Goal: Task Accomplishment & Management: Manage account settings

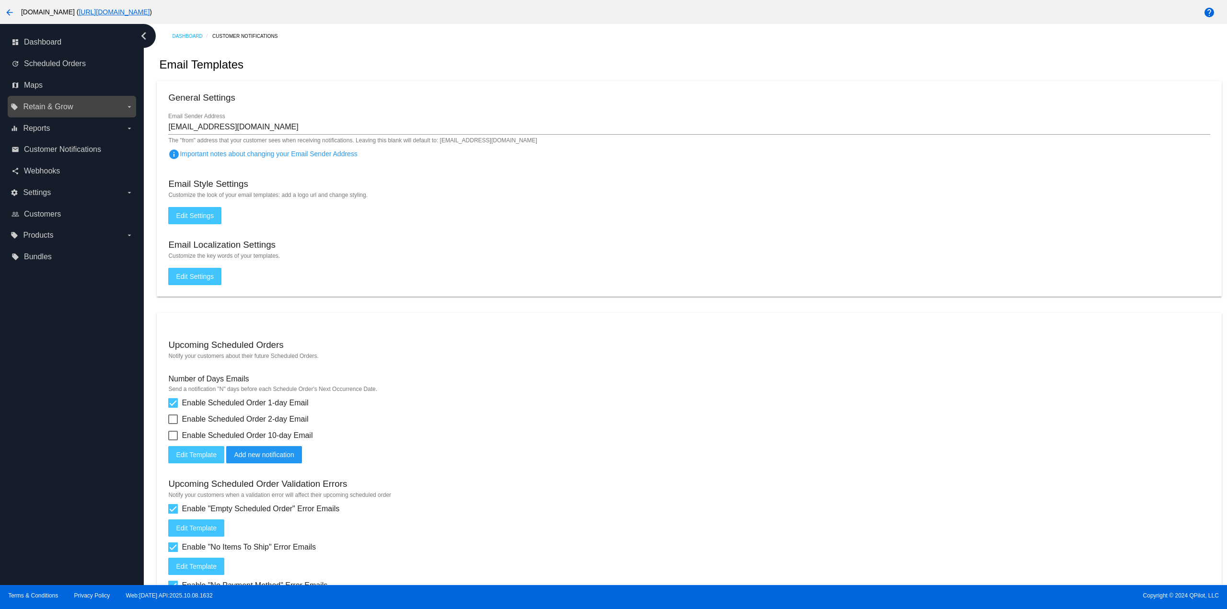
scroll to position [220, 0]
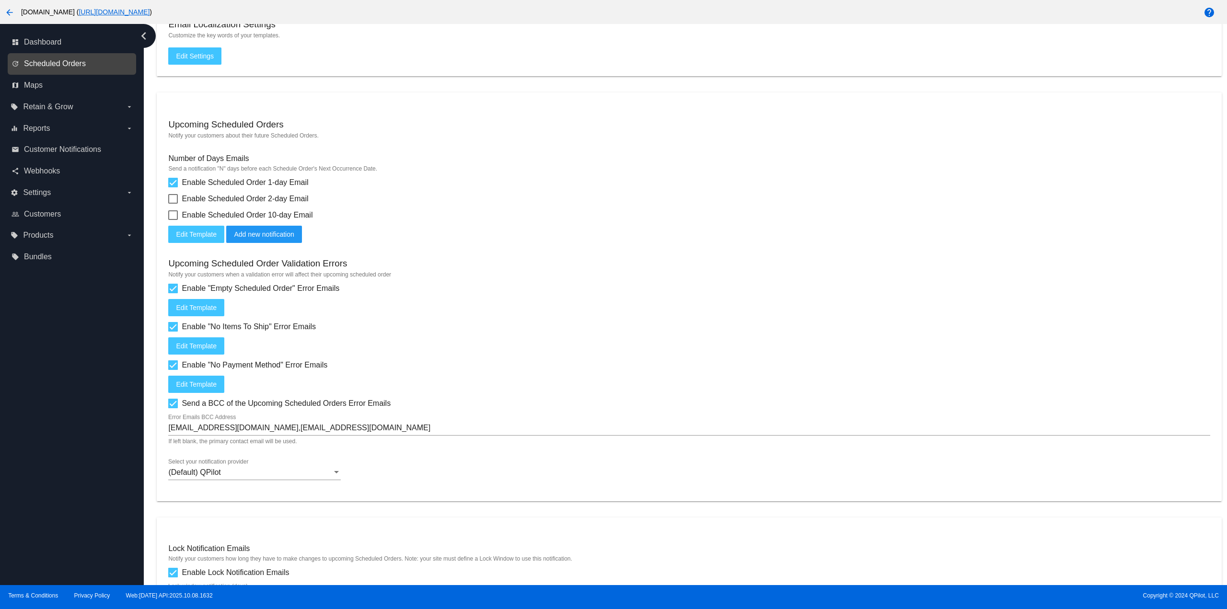
click at [72, 64] on span "Scheduled Orders" at bounding box center [55, 63] width 62 height 9
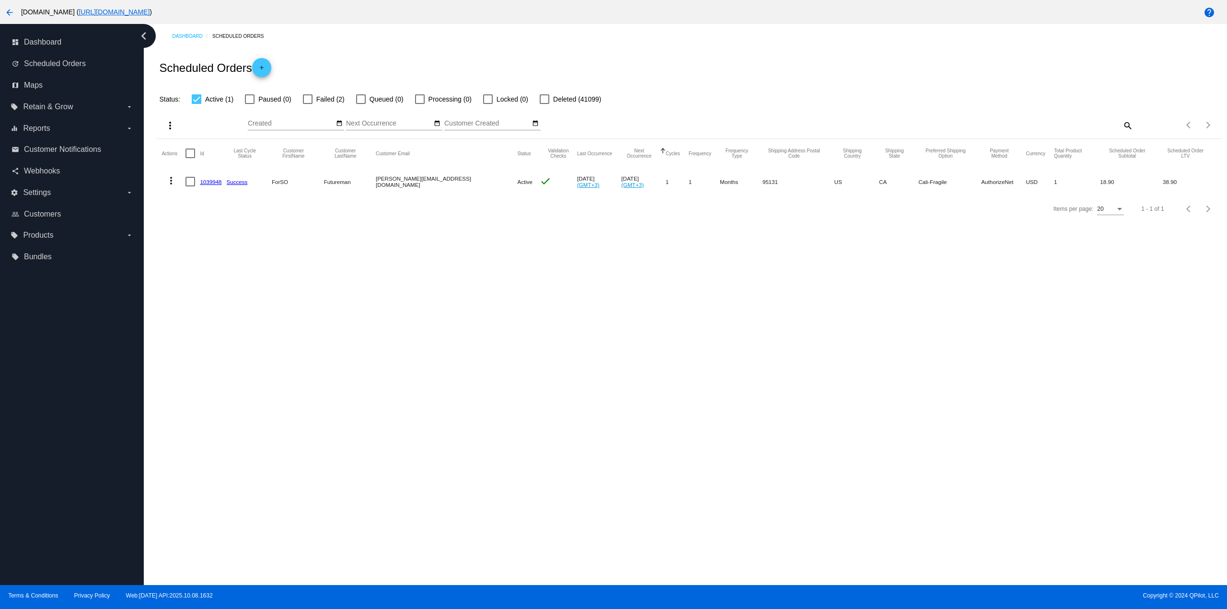
click at [308, 102] on div at bounding box center [308, 99] width 10 height 10
click at [308, 104] on input "Failed (2)" at bounding box center [307, 104] width 0 height 0
checkbox input "true"
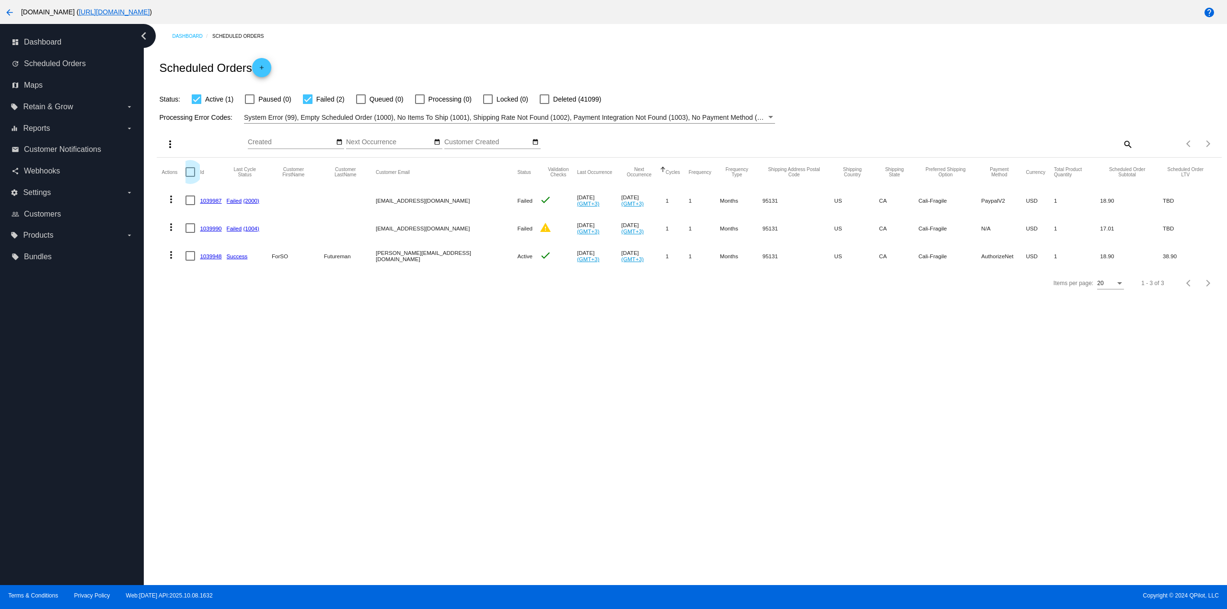
click at [185, 171] on div at bounding box center [190, 172] width 10 height 10
click at [190, 177] on input "checkbox" at bounding box center [190, 177] width 0 height 0
checkbox input "true"
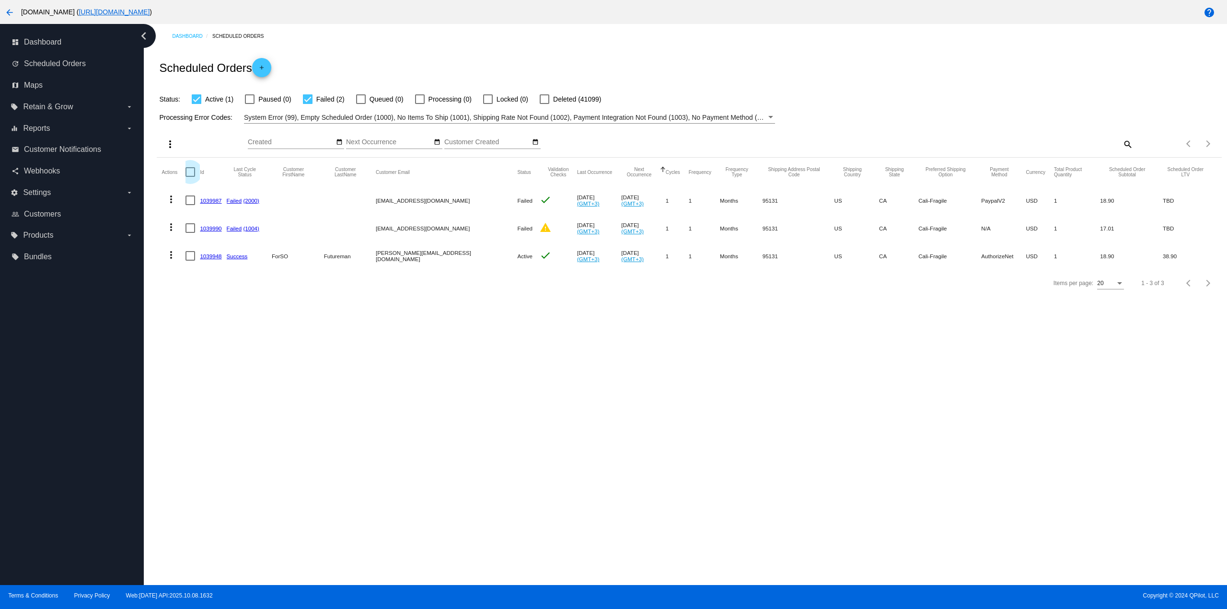
checkbox input "true"
click at [164, 144] on mat-icon "more_vert" at bounding box center [169, 143] width 11 height 11
click at [205, 211] on span "Update Status for (3) Scheduled Orders" at bounding box center [247, 214] width 118 height 8
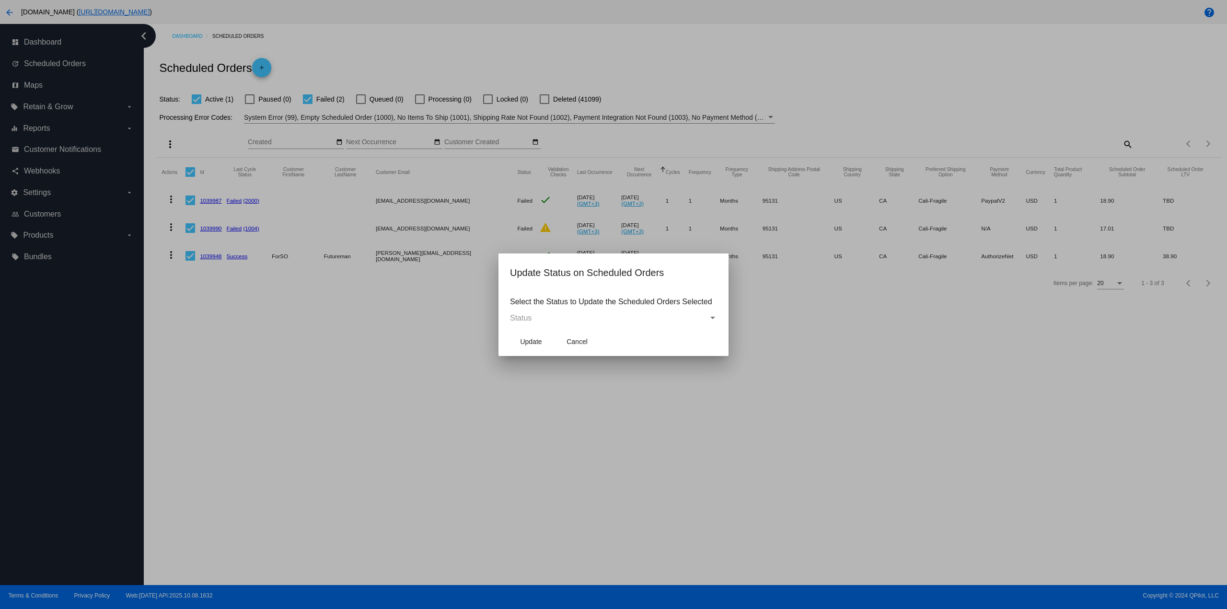
click at [532, 314] on div "Status" at bounding box center [609, 318] width 198 height 9
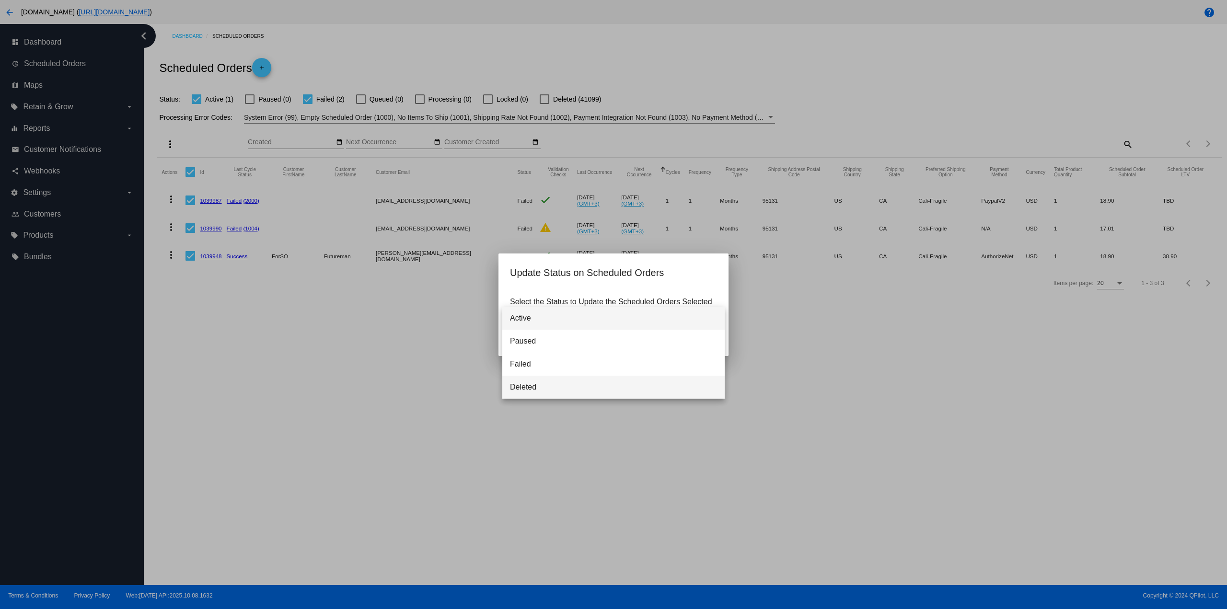
click at [541, 389] on span "Deleted" at bounding box center [613, 387] width 207 height 23
click at [533, 341] on span "Update" at bounding box center [531, 342] width 22 height 8
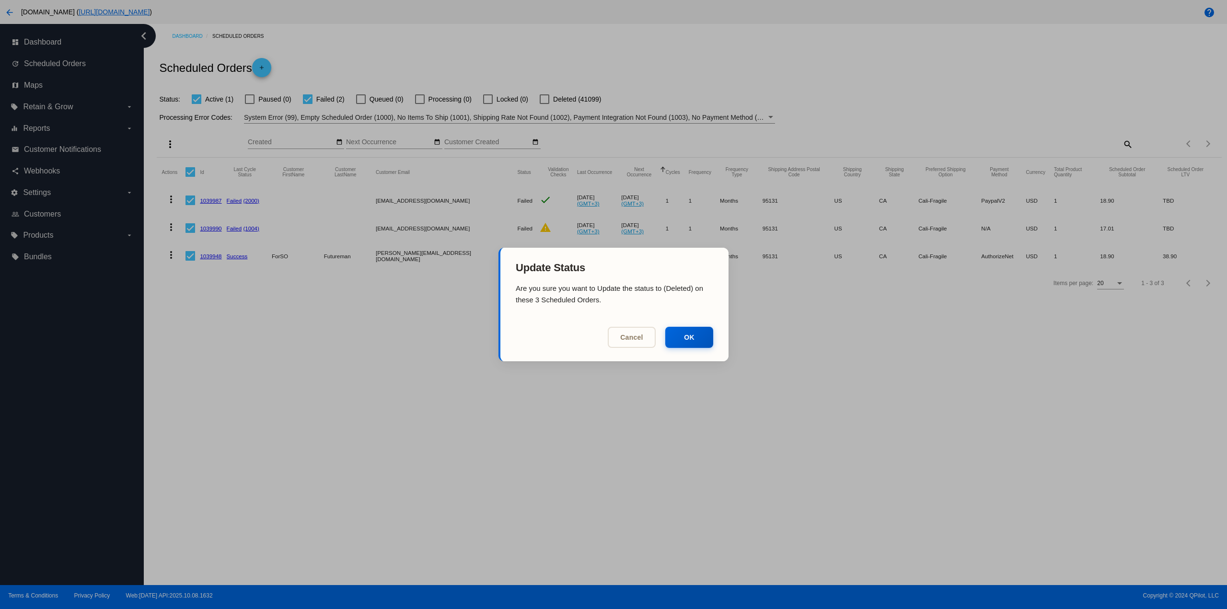
click at [532, 336] on mat-dialog-actions "Cancel OK" at bounding box center [614, 339] width 228 height 44
click at [688, 338] on button "OK" at bounding box center [689, 336] width 48 height 21
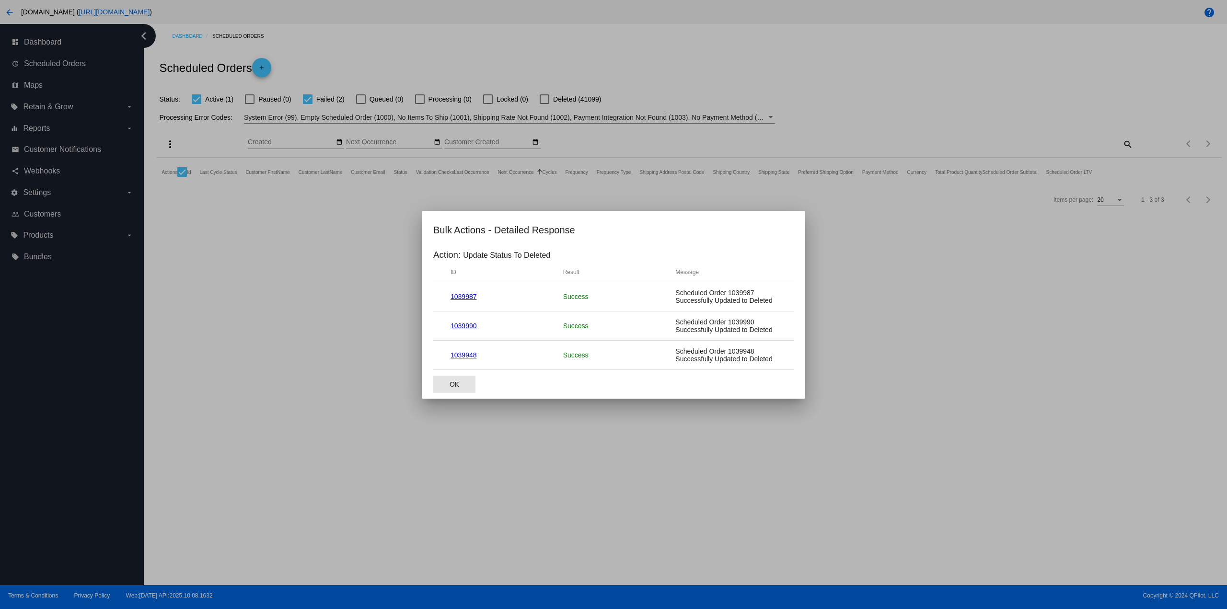
drag, startPoint x: 451, startPoint y: 380, endPoint x: 455, endPoint y: 386, distance: 6.5
click at [452, 382] on span "OK" at bounding box center [454, 384] width 10 height 8
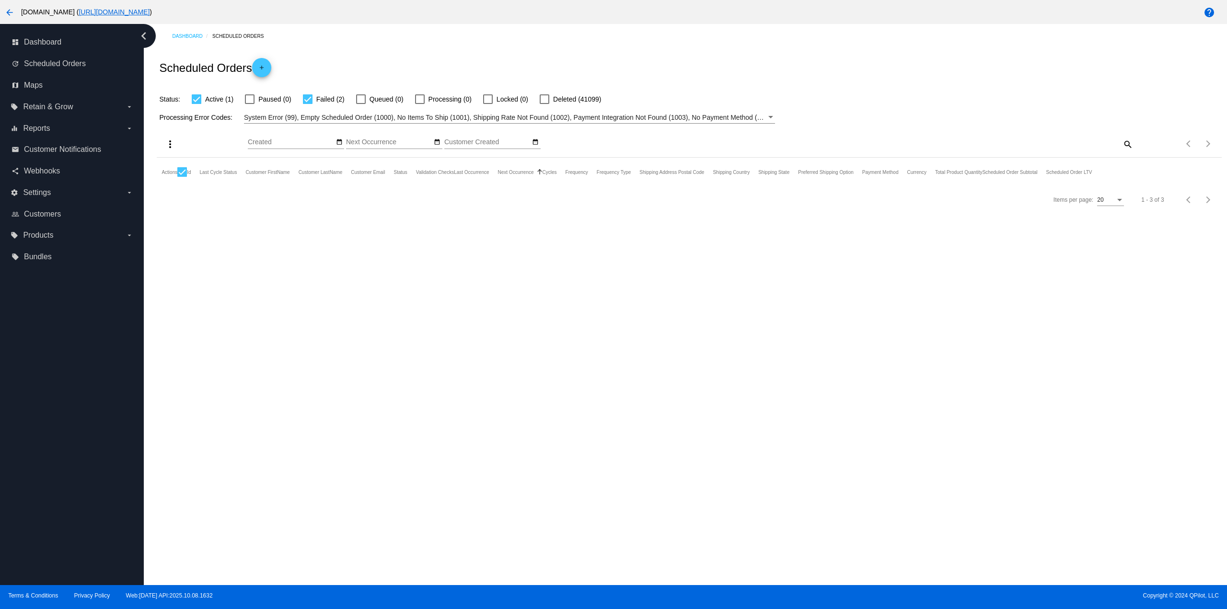
drag, startPoint x: 305, startPoint y: 96, endPoint x: 334, endPoint y: 55, distance: 50.2
click at [305, 95] on div at bounding box center [308, 99] width 10 height 10
click at [307, 104] on input "Failed (2)" at bounding box center [307, 104] width 0 height 0
checkbox input "false"
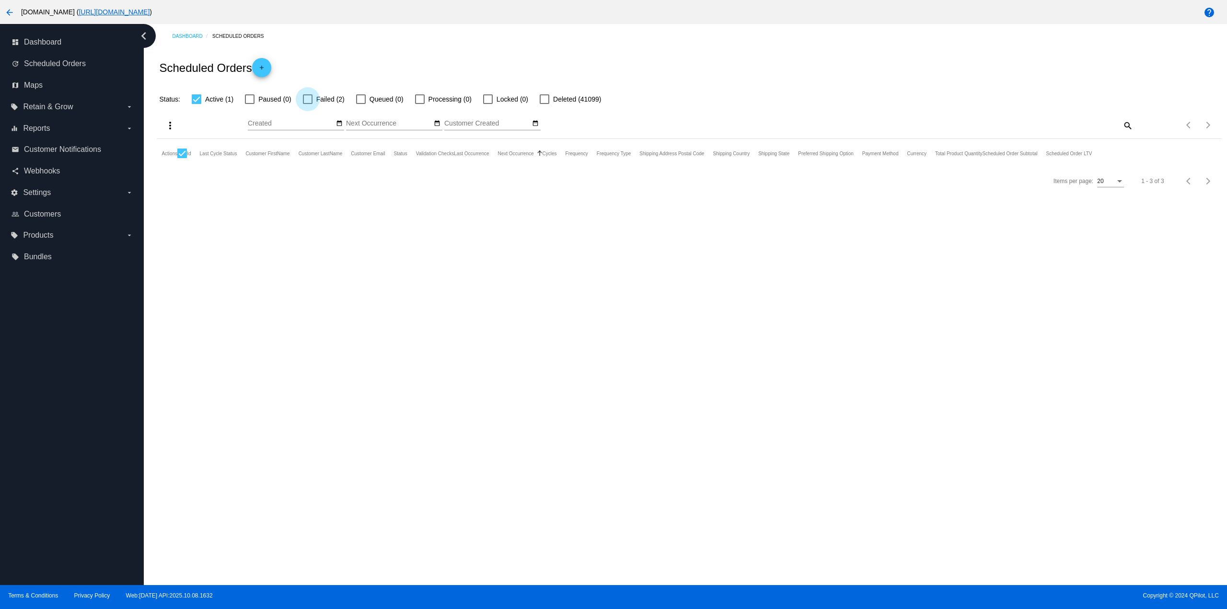
click at [353, 25] on div "Dashboard Scheduled Orders Scheduled Orders add Status: Active (1) Paused (0) F…" at bounding box center [688, 109] width 1075 height 171
click at [180, 156] on div at bounding box center [182, 154] width 10 height 10
click at [182, 158] on input "checkbox" at bounding box center [182, 158] width 0 height 0
checkbox input "false"
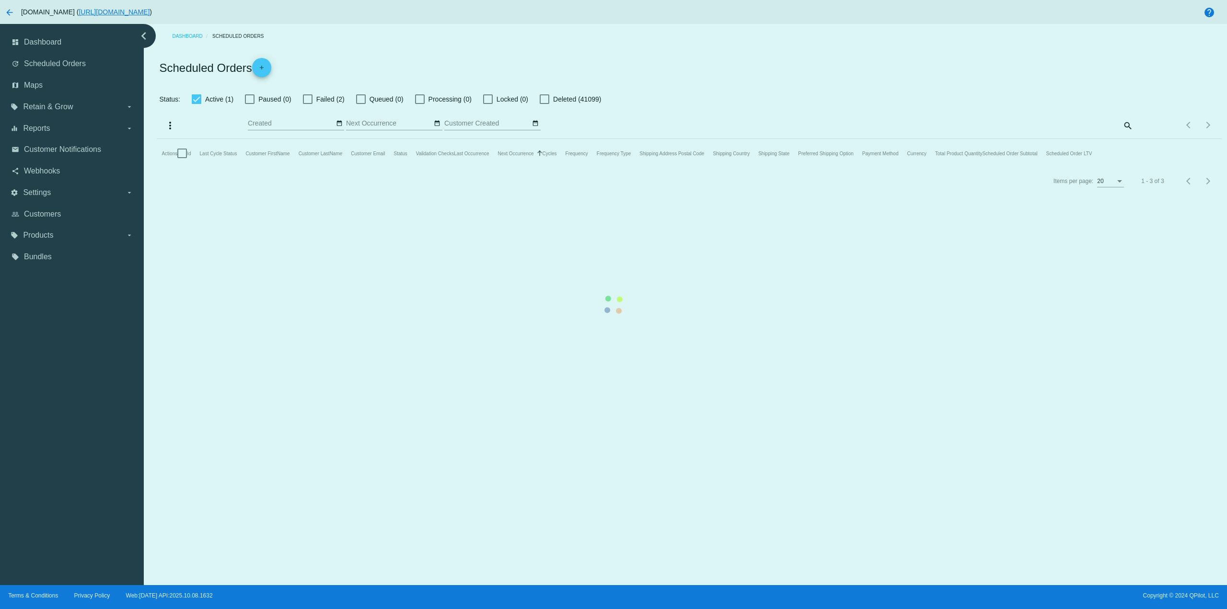
click at [209, 168] on mat-table "Actions Id Last Cycle Status Customer FirstName Customer LastName Customer Emai…" at bounding box center [689, 153] width 1064 height 29
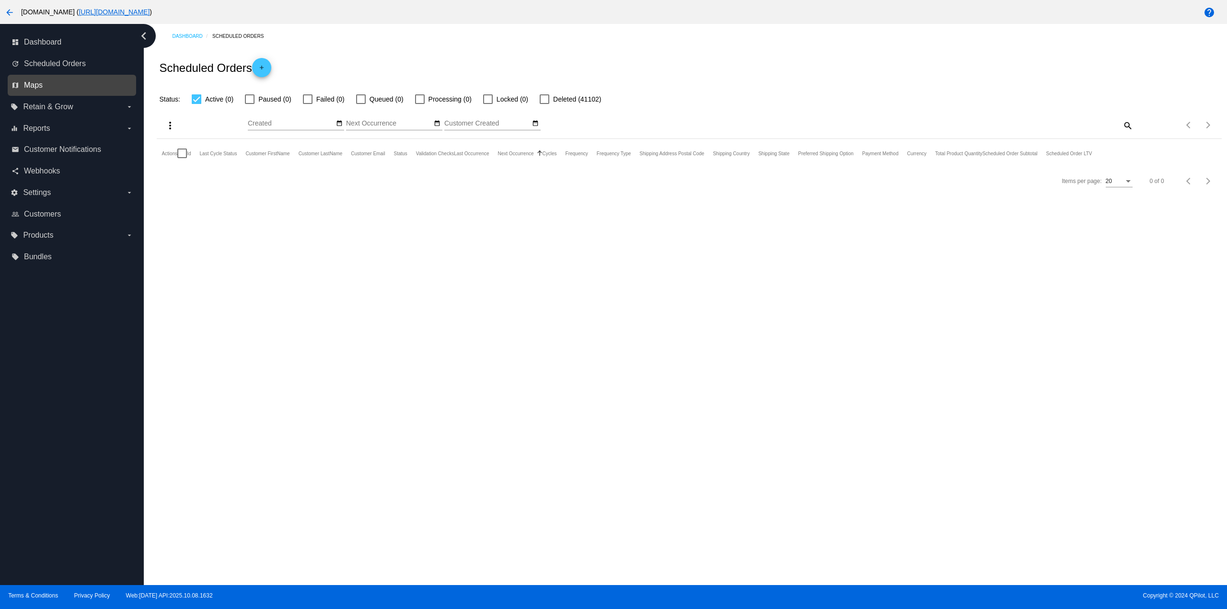
click at [42, 82] on span "Maps" at bounding box center [33, 85] width 19 height 9
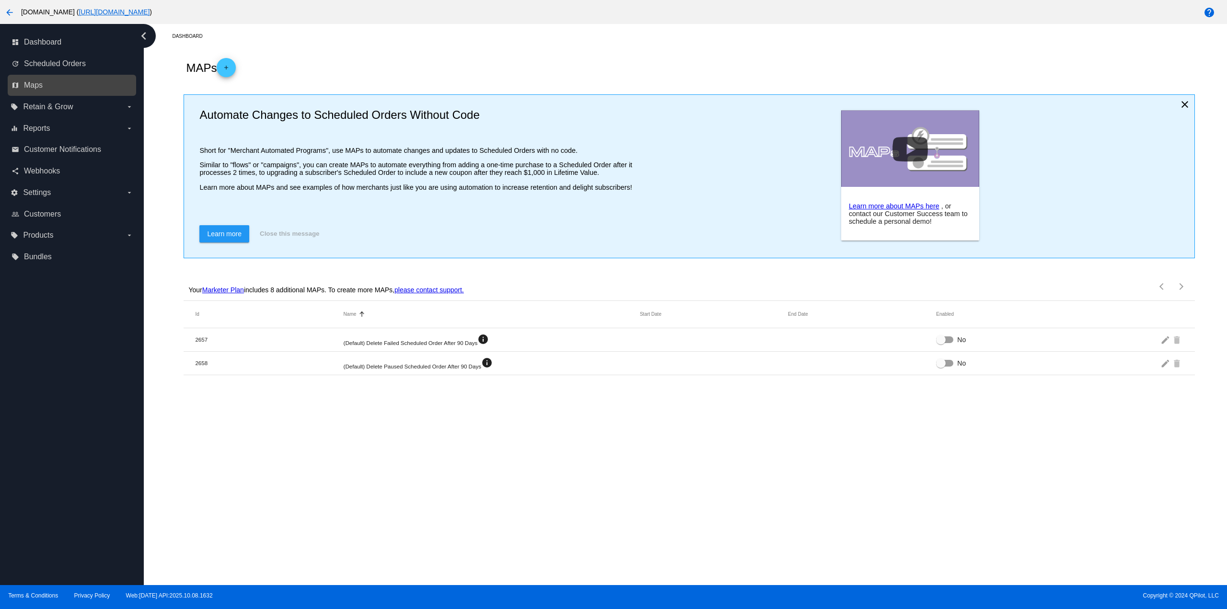
click at [60, 83] on link "map Maps" at bounding box center [72, 85] width 122 height 15
click at [65, 104] on span "Retain & Grow" at bounding box center [48, 107] width 50 height 9
click at [0, 0] on input "local_offer Retain & Grow arrow_drop_down" at bounding box center [0, 0] width 0 height 0
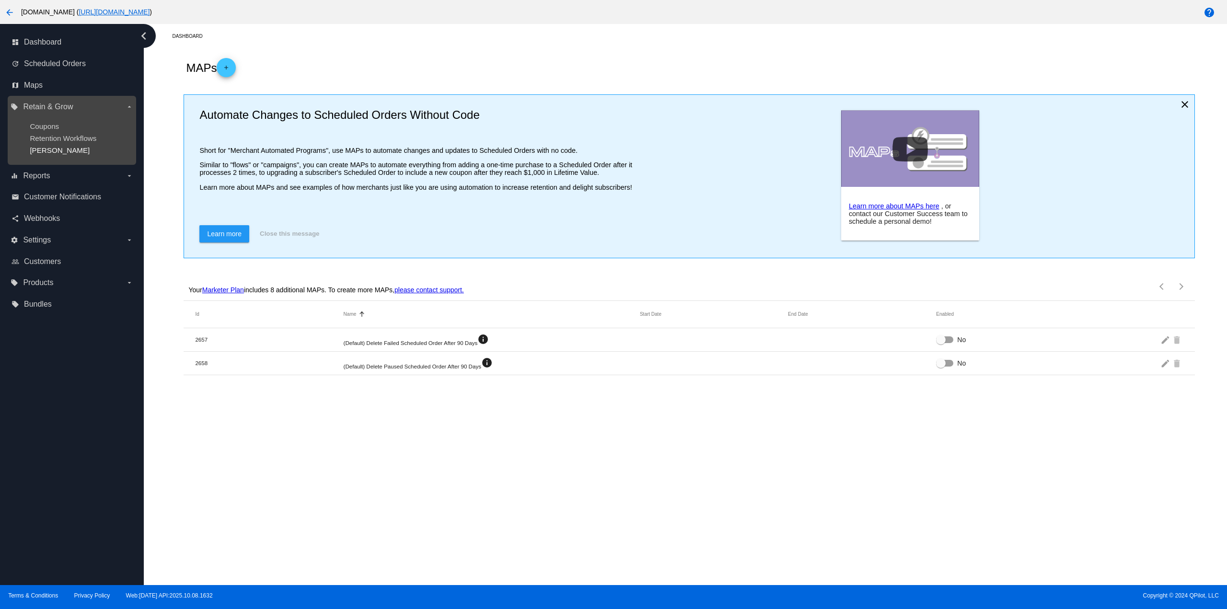
click at [44, 152] on span "[PERSON_NAME]" at bounding box center [60, 150] width 60 height 8
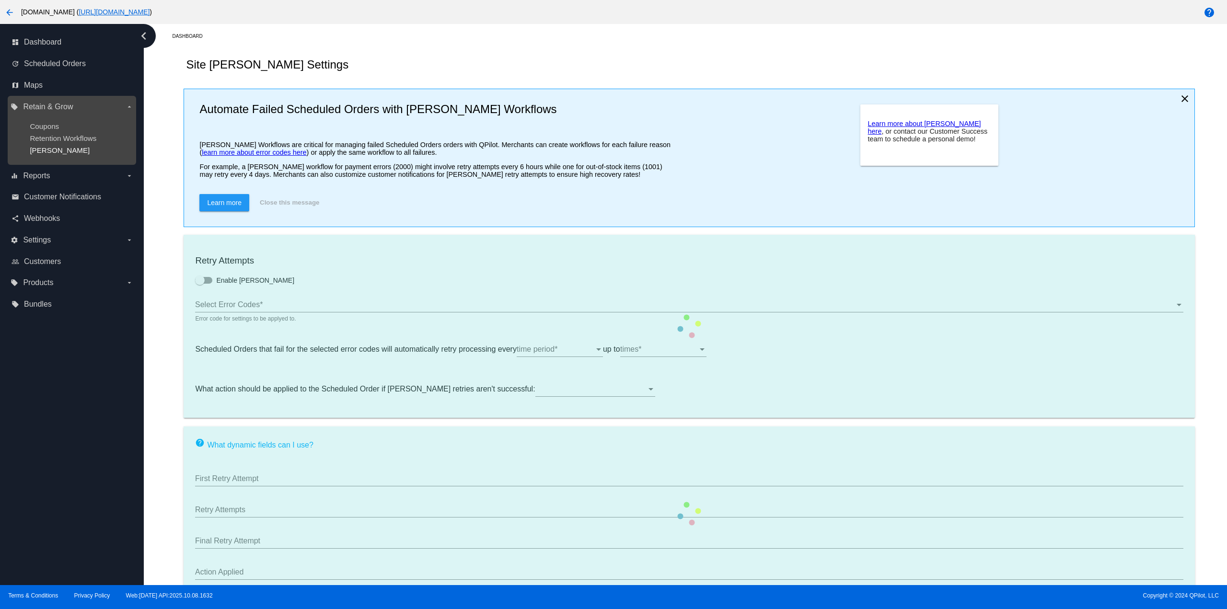
type input "If no changes are made, we will automatically retry processing your {{Scheduled…"
type input "If no changes are made, we will automatically {{DunningAction}} your {{Schedule…"
type input "Your {{ScheduledOrder}} was {{DunningAction}}."
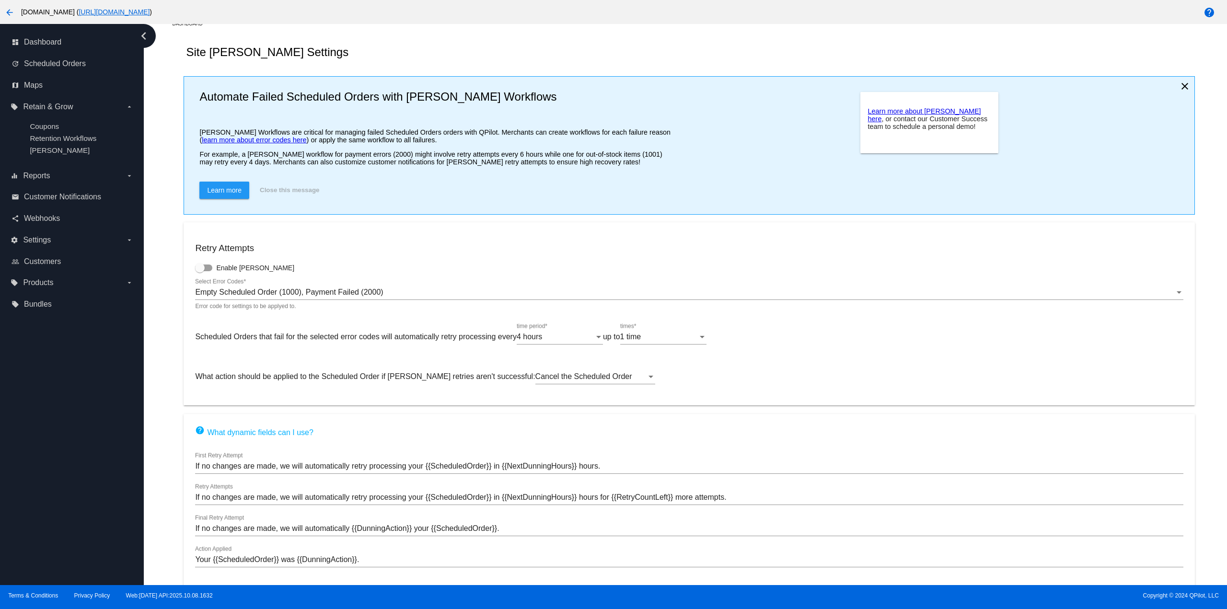
scroll to position [42, 0]
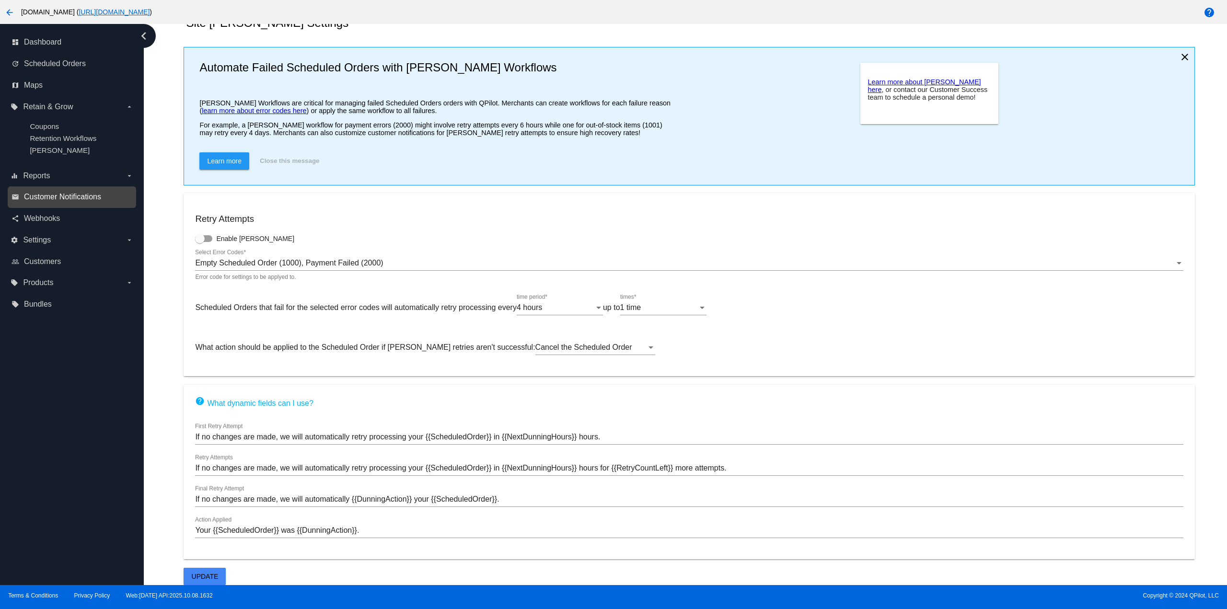
click at [54, 198] on span "Customer Notifications" at bounding box center [62, 197] width 77 height 9
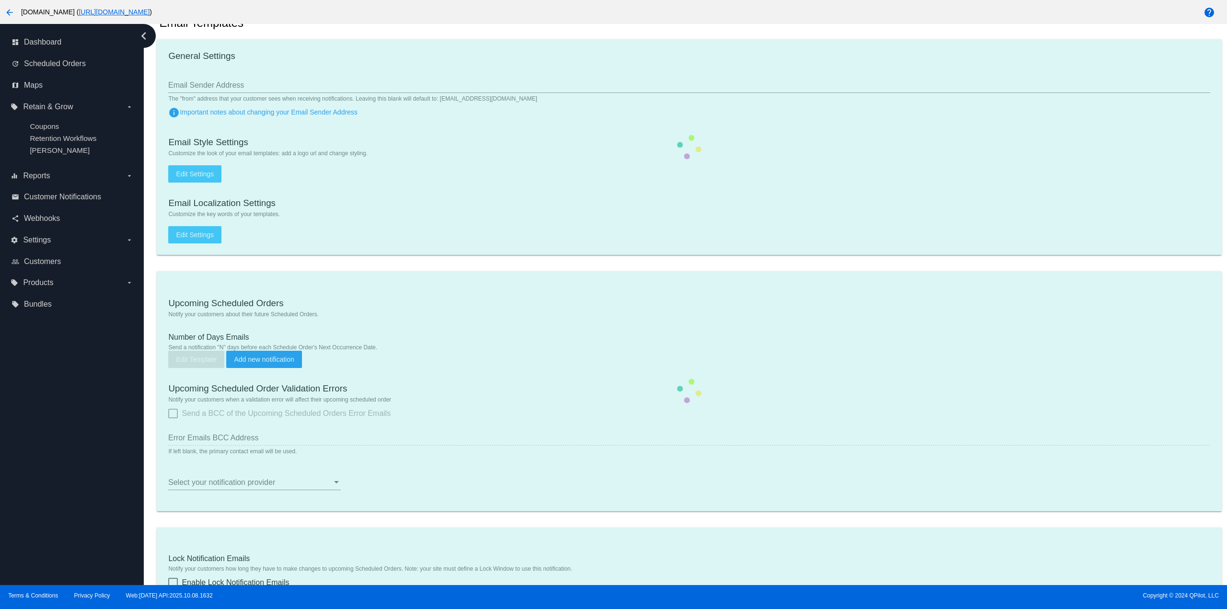
type input "[EMAIL_ADDRESS][DOMAIN_NAME]"
checkbox input "true"
type input "[EMAIL_ADDRESS][DOMAIN_NAME],[EMAIL_ADDRESS][DOMAIN_NAME]"
checkbox input "true"
type input "1"
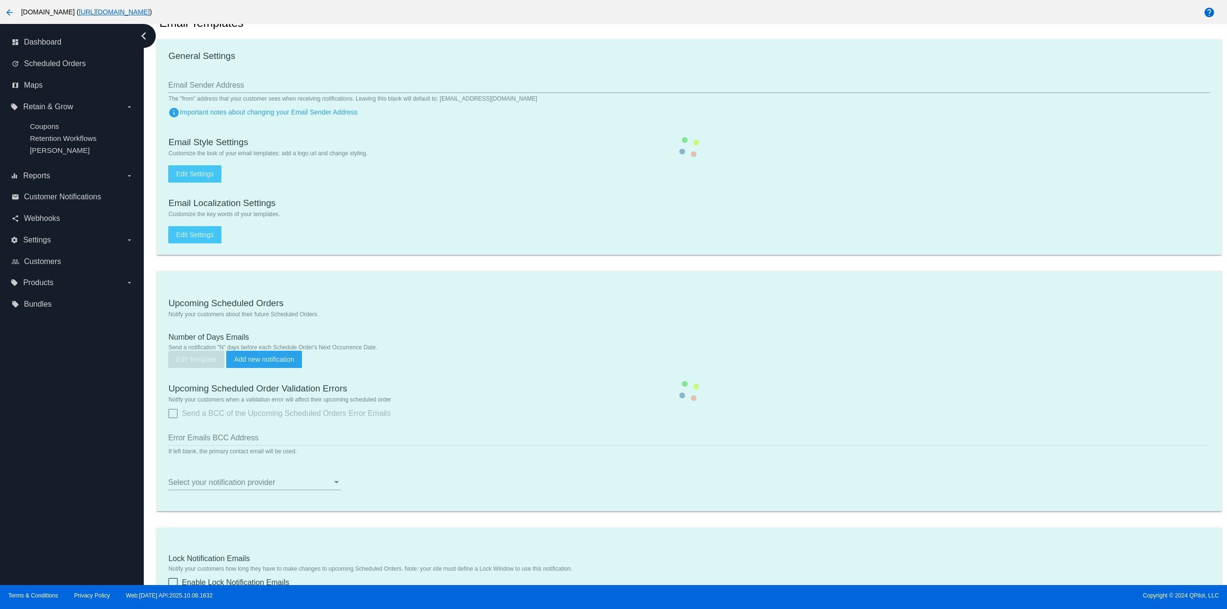
checkbox input "true"
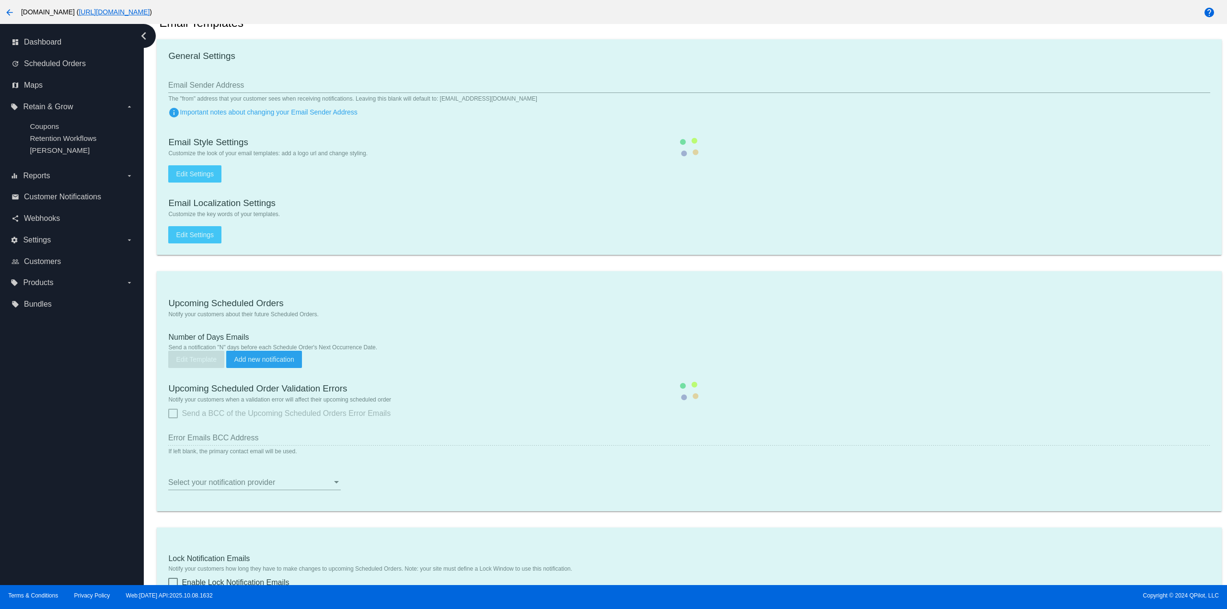
type input "[EMAIL_ADDRESS][DOMAIN_NAME],[EMAIL_ADDRESS][DOMAIN_NAME]"
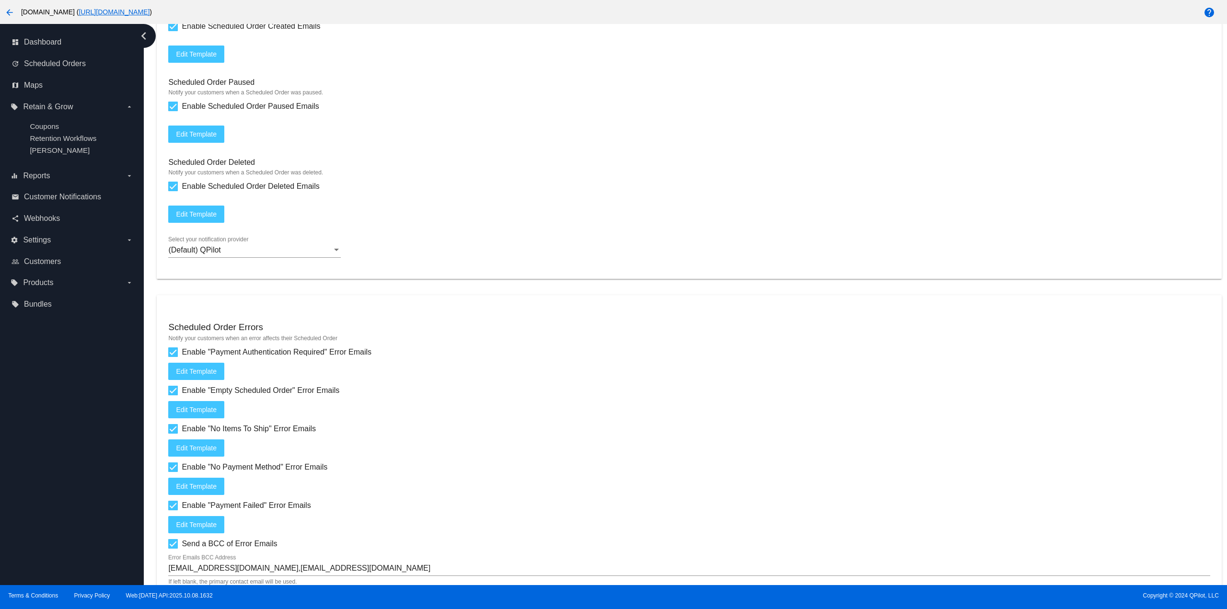
scroll to position [891, 0]
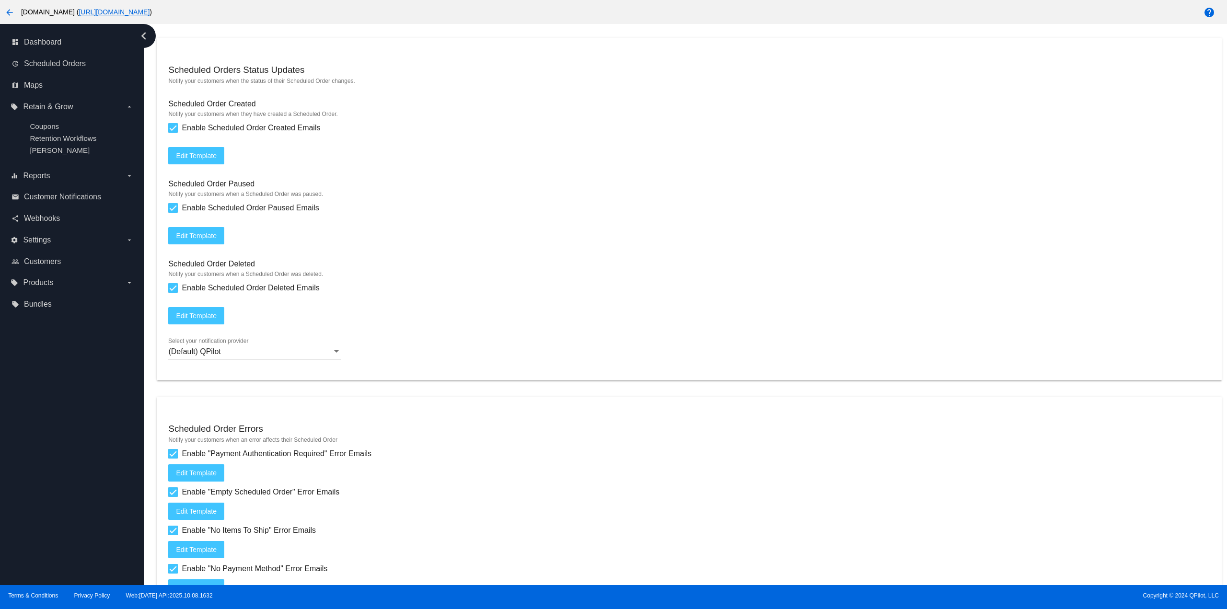
click at [214, 319] on span "Edit Template" at bounding box center [196, 316] width 41 height 8
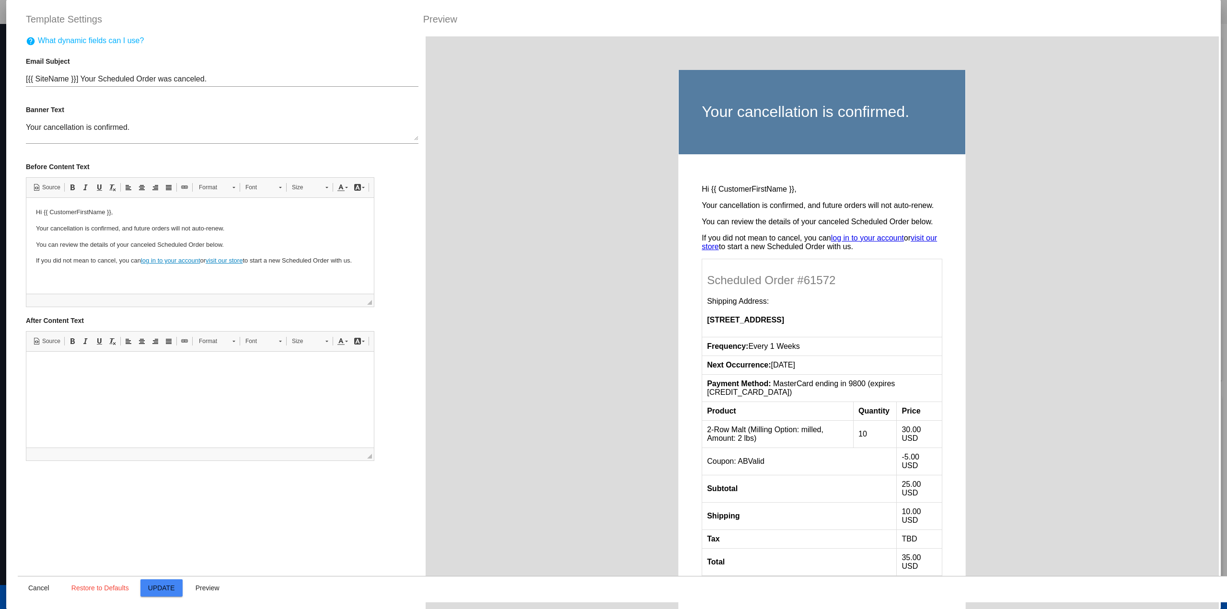
scroll to position [0, 0]
click at [29, 590] on span "Cancel" at bounding box center [38, 588] width 21 height 8
type input "[{{ [DOMAIN_NAME] }}] Your Scheduled Order was canceled."
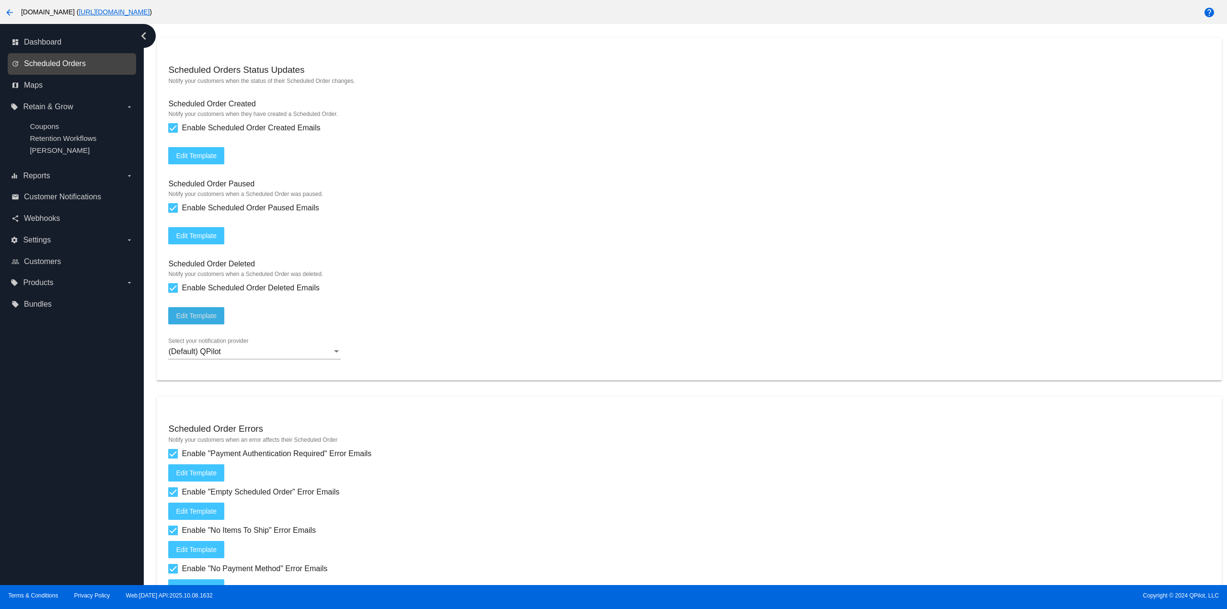
click at [69, 63] on span "Scheduled Orders" at bounding box center [55, 63] width 62 height 9
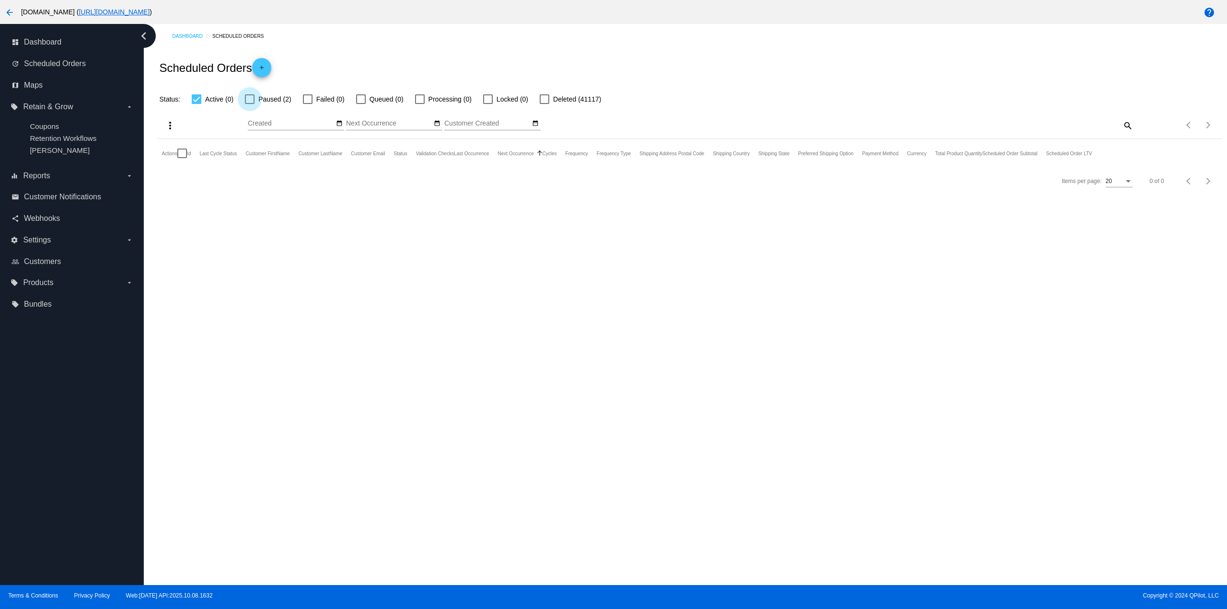
click at [260, 97] on span "Paused (2)" at bounding box center [274, 98] width 33 height 11
click at [250, 104] on input "Paused (2)" at bounding box center [249, 104] width 0 height 0
checkbox input "true"
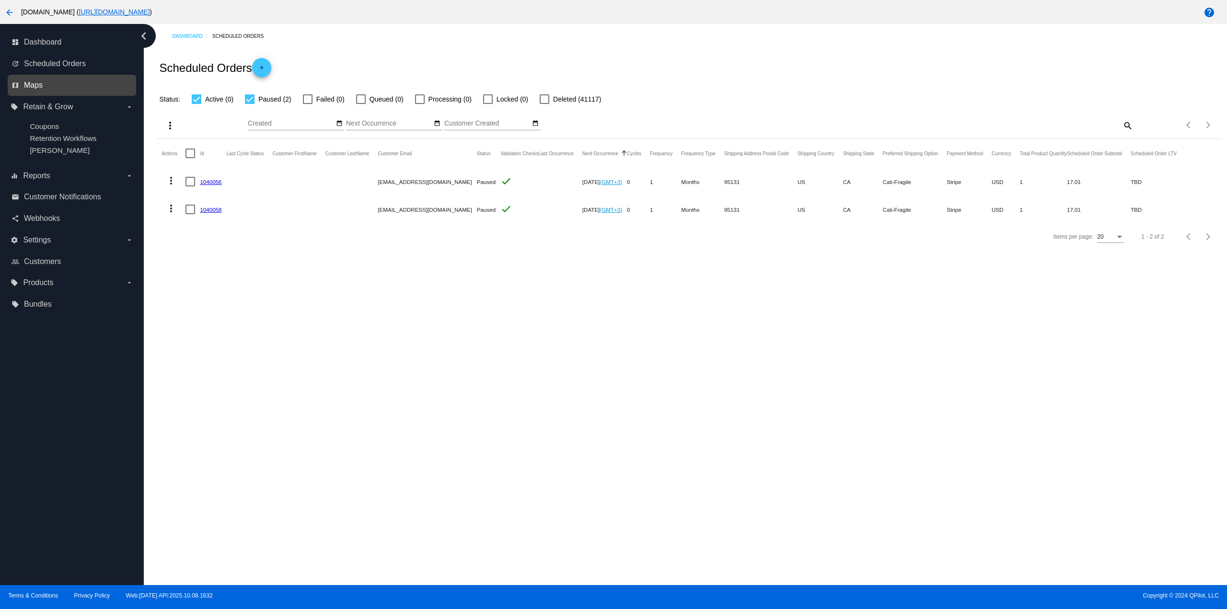
click at [41, 84] on span "Maps" at bounding box center [33, 85] width 19 height 9
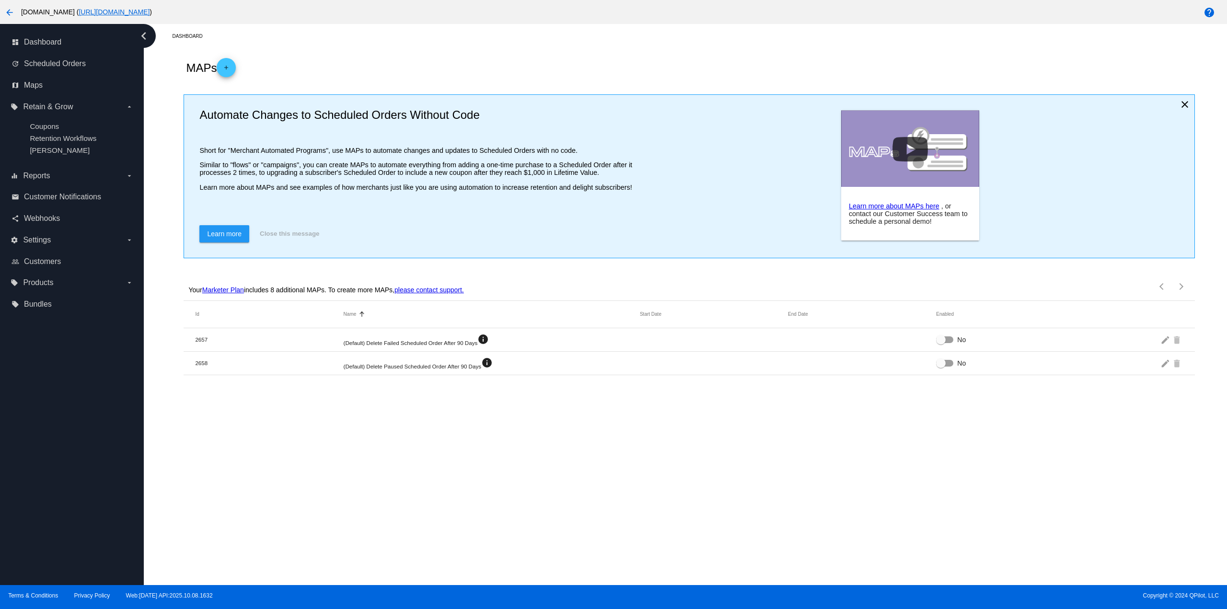
click at [198, 359] on mat-row "2658 (Default) Delete Paused Scheduled Order After 90 Days info No edit delete" at bounding box center [689, 363] width 1011 height 23
copy mat-cell "2658"
click at [200, 337] on mat-cell "2657" at bounding box center [269, 339] width 148 height 6
click at [201, 337] on mat-cell "2657" at bounding box center [269, 339] width 148 height 6
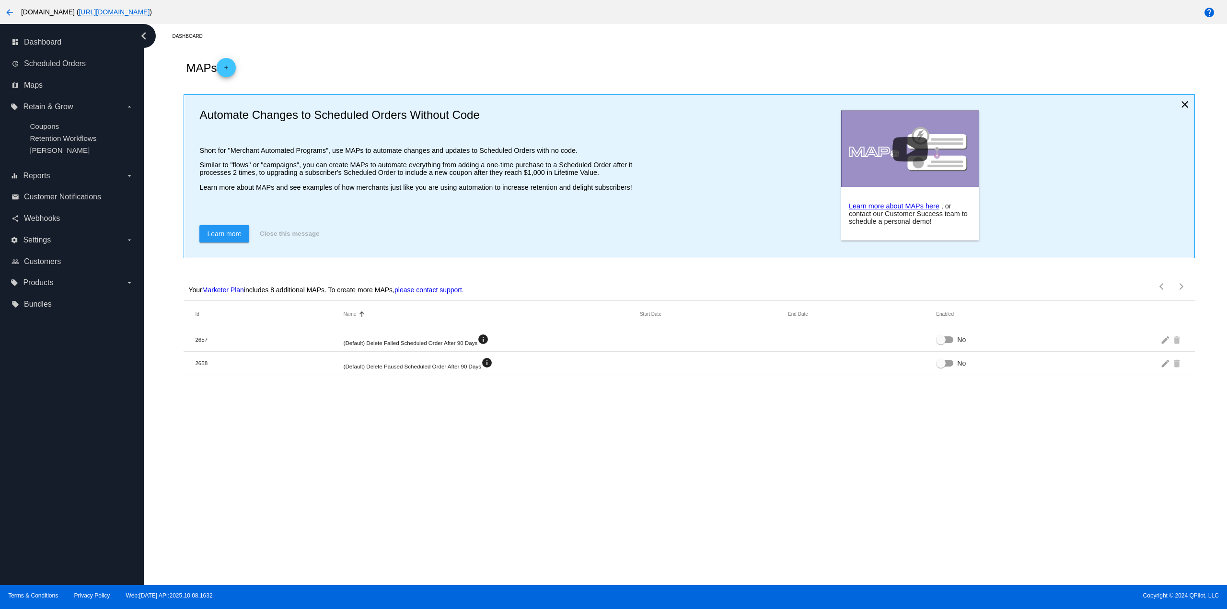
copy mat-cell "2657"
click at [949, 362] on div at bounding box center [944, 363] width 17 height 7
click at [941, 367] on input "No" at bounding box center [940, 367] width 0 height 0
checkbox input "true"
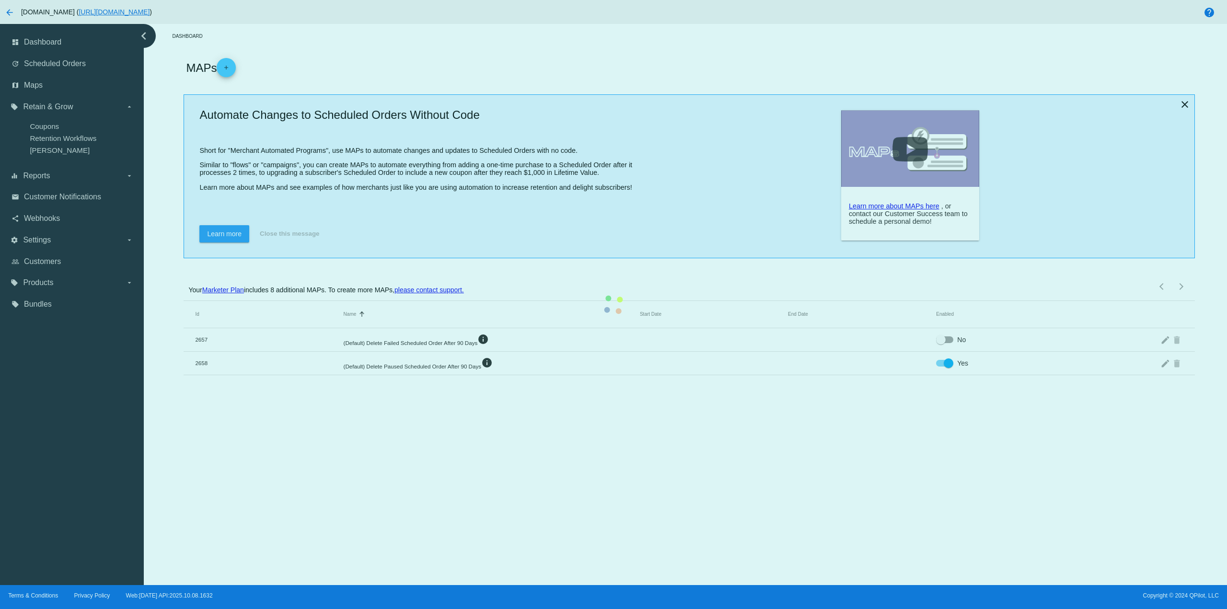
drag, startPoint x: 606, startPoint y: 388, endPoint x: 541, endPoint y: 367, distance: 68.3
click at [606, 375] on mat-table "Id Name Sorted by Name ascending Start Date End Date Enabled 2657 (Default) Del…" at bounding box center [689, 338] width 1011 height 74
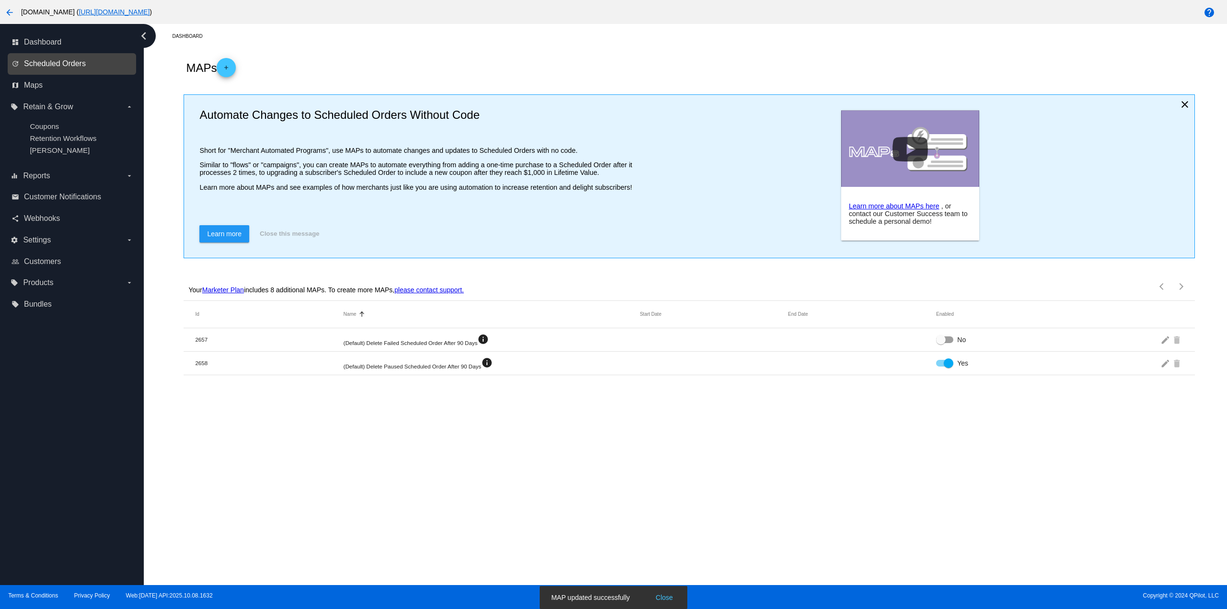
click at [63, 66] on span "Scheduled Orders" at bounding box center [55, 63] width 62 height 9
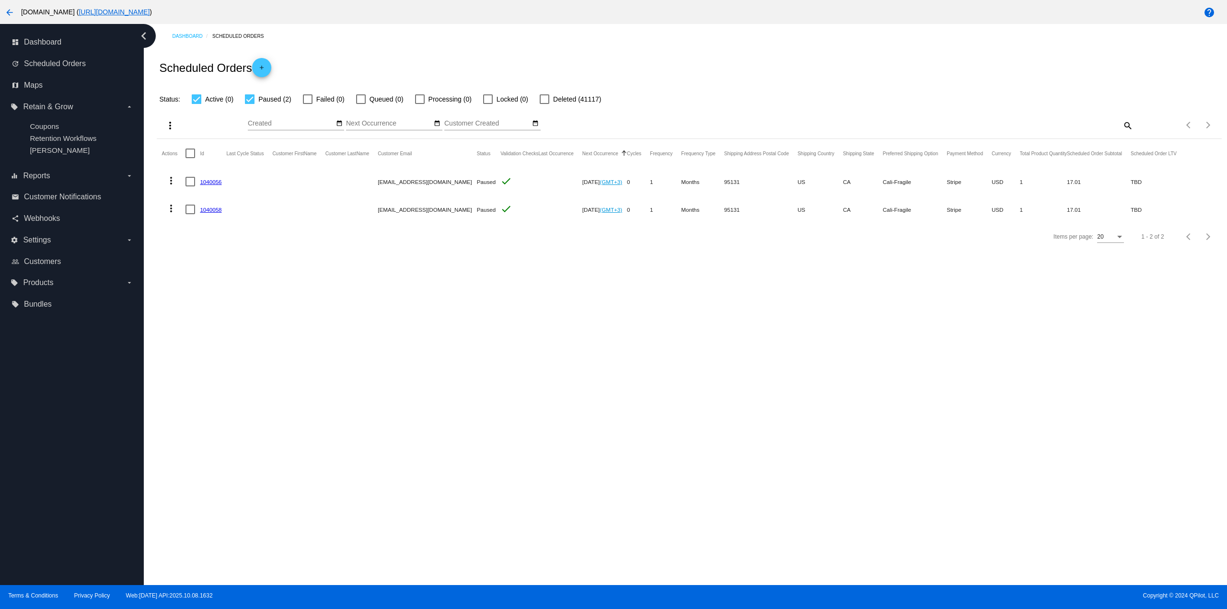
click at [253, 100] on div at bounding box center [250, 99] width 10 height 10
click at [250, 104] on input "Paused (2)" at bounding box center [249, 104] width 0 height 0
click at [253, 100] on div at bounding box center [250, 99] width 10 height 10
click at [250, 104] on input "Paused (2)" at bounding box center [249, 104] width 0 height 0
checkbox input "true"
